Goal: Information Seeking & Learning: Check status

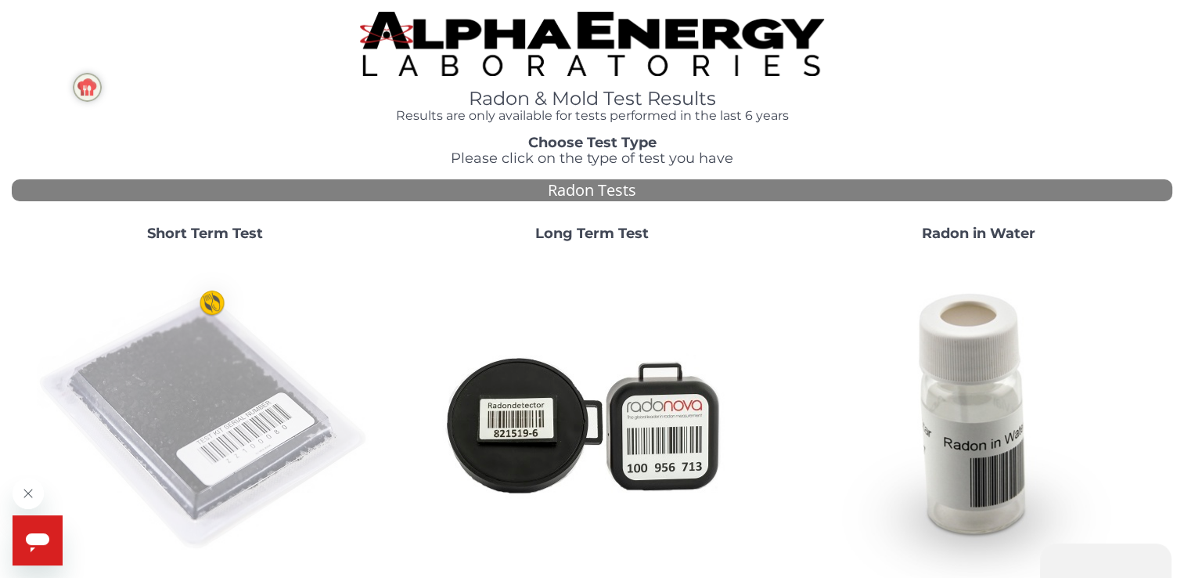
click at [227, 398] on img at bounding box center [205, 422] width 337 height 337
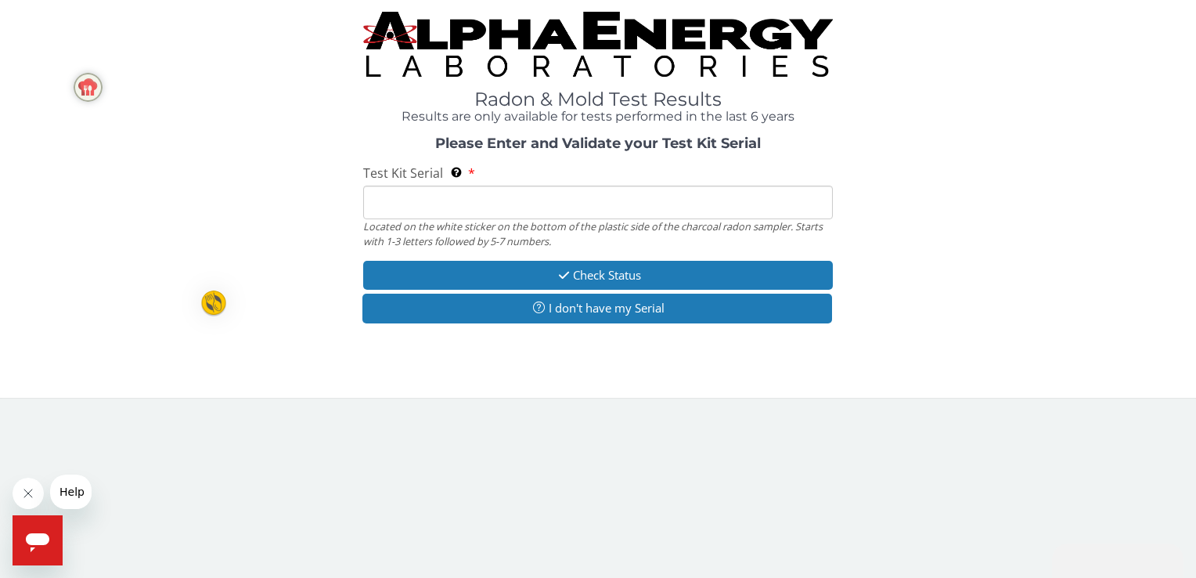
click at [391, 204] on input "Test Kit Serial Located on the white sticker on the bottom of the plastic side …" at bounding box center [597, 203] width 469 height 34
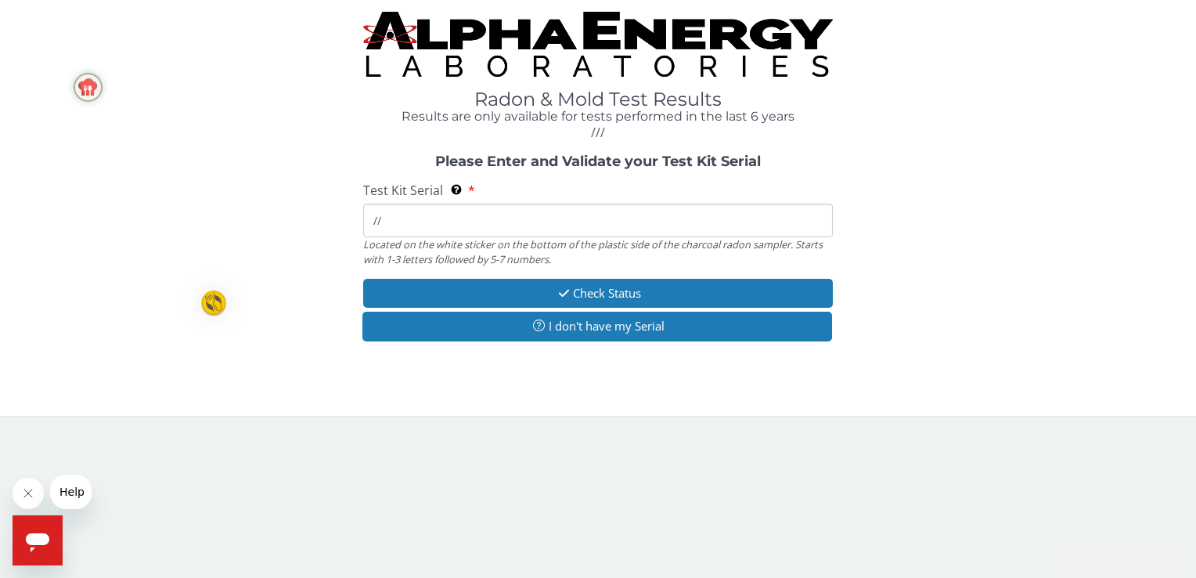
type input "/"
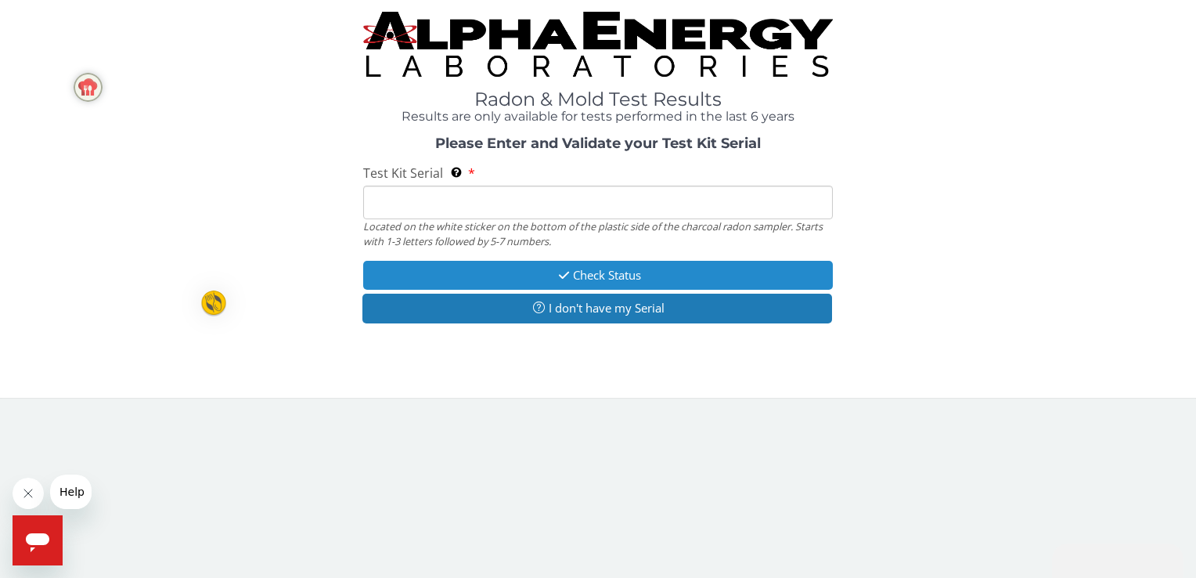
click at [627, 273] on button "Check Status" at bounding box center [597, 275] width 469 height 29
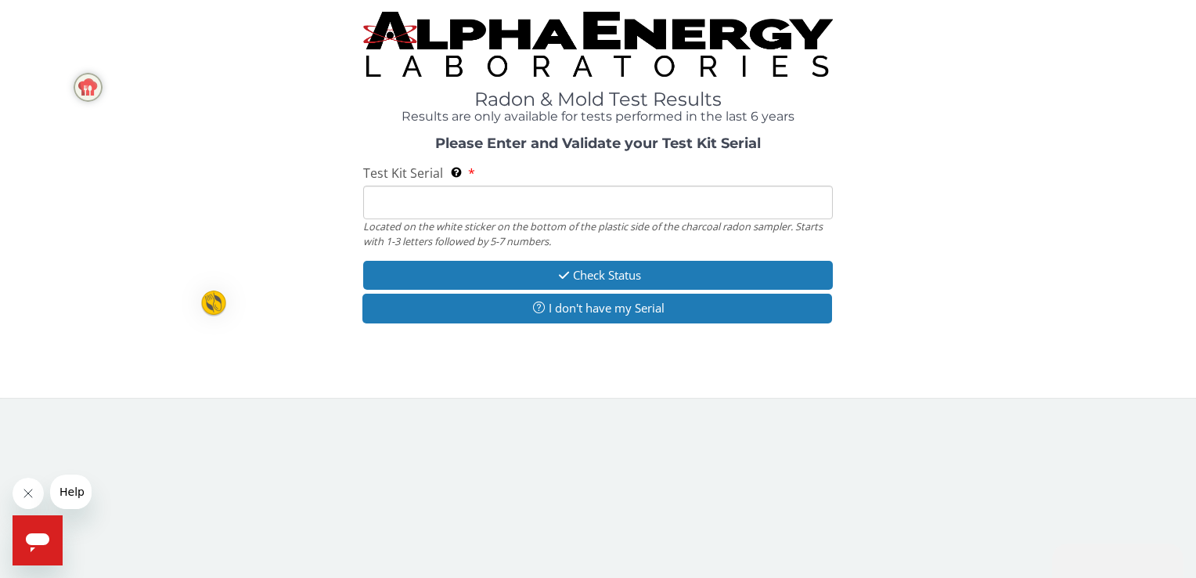
click at [385, 204] on input "Test Kit Serial Located on the white sticker on the bottom of the plastic side …" at bounding box center [597, 203] width 469 height 34
click at [891, 344] on div "Radon & Mold Test Results Results are only available for tests performed in the…" at bounding box center [598, 193] width 1173 height 362
click at [389, 203] on input "Test Kit Serial Located on the white sticker on the bottom of the plastic side …" at bounding box center [597, 203] width 469 height 34
type input "AA764150"
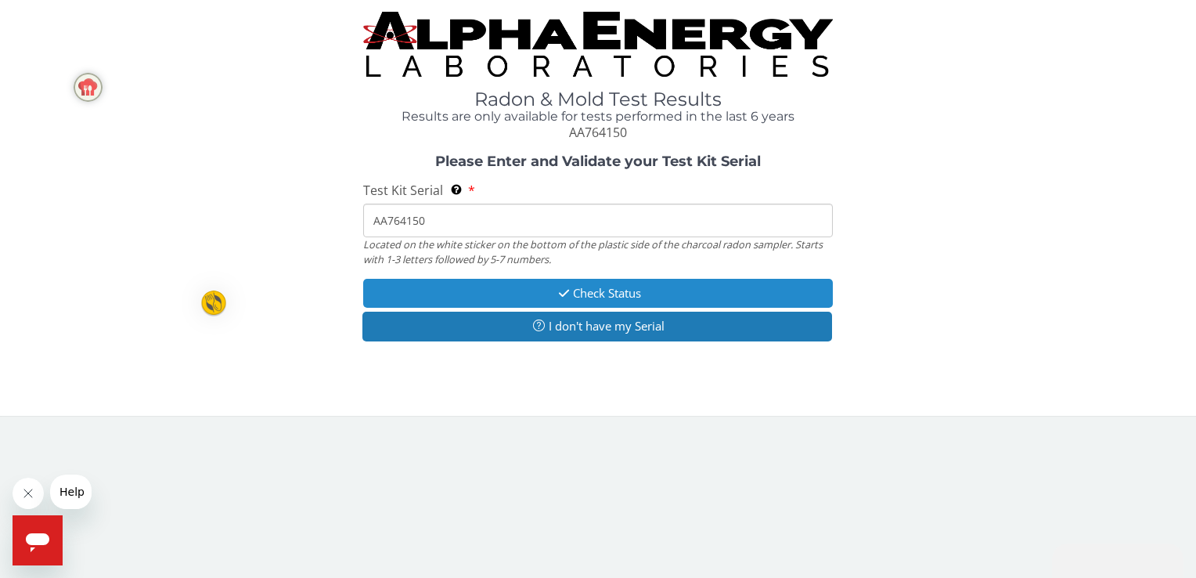
click at [605, 294] on button "Check Status" at bounding box center [597, 293] width 469 height 29
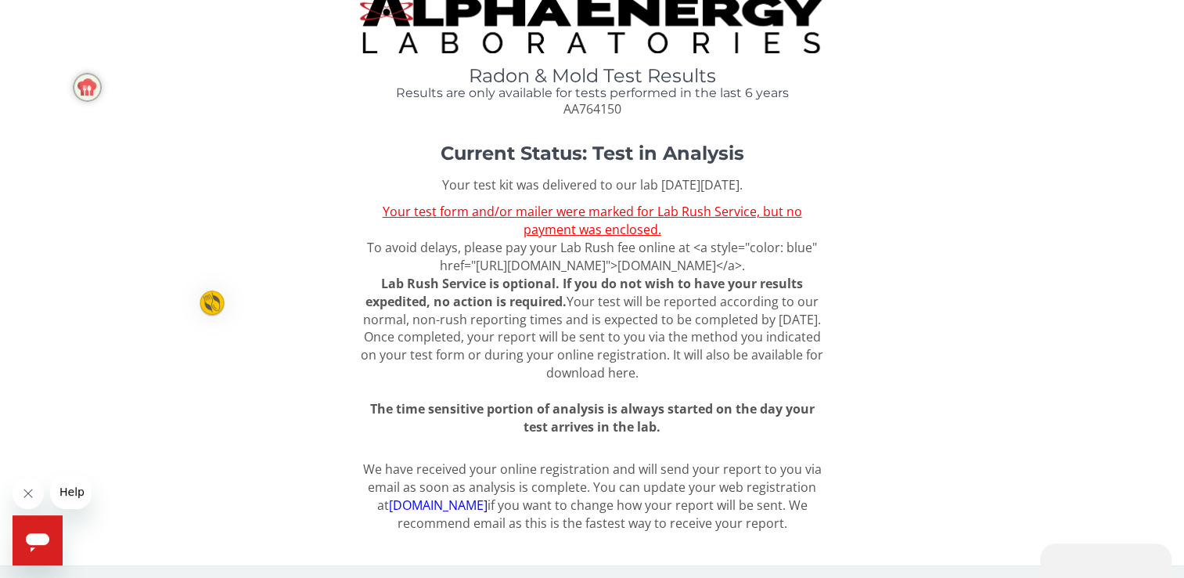
scroll to position [25, 0]
